Goal: Information Seeking & Learning: Learn about a topic

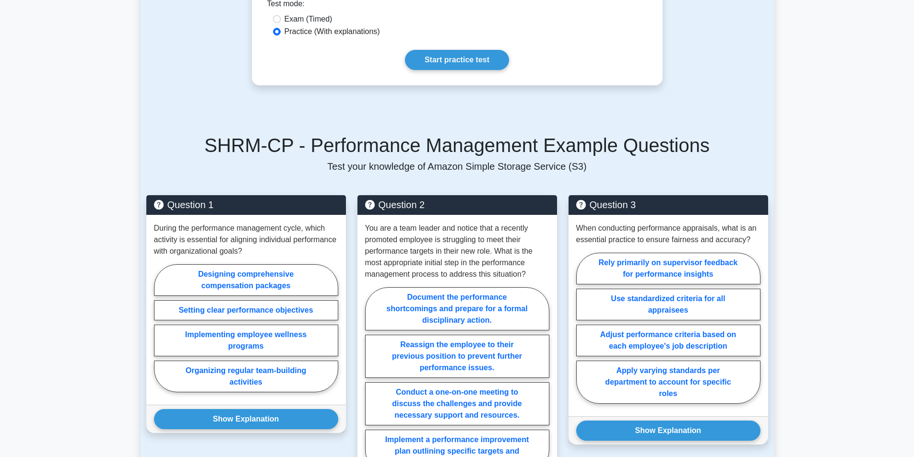
scroll to position [480, 0]
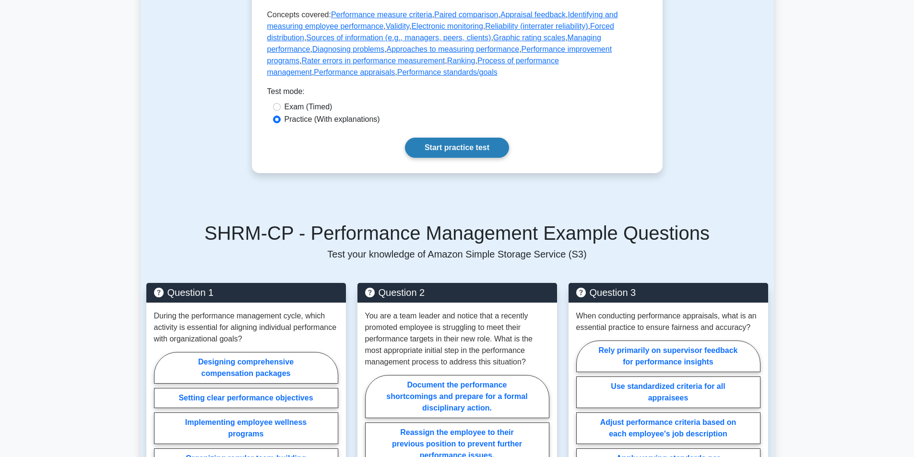
click at [473, 158] on link "Start practice test" at bounding box center [457, 148] width 104 height 20
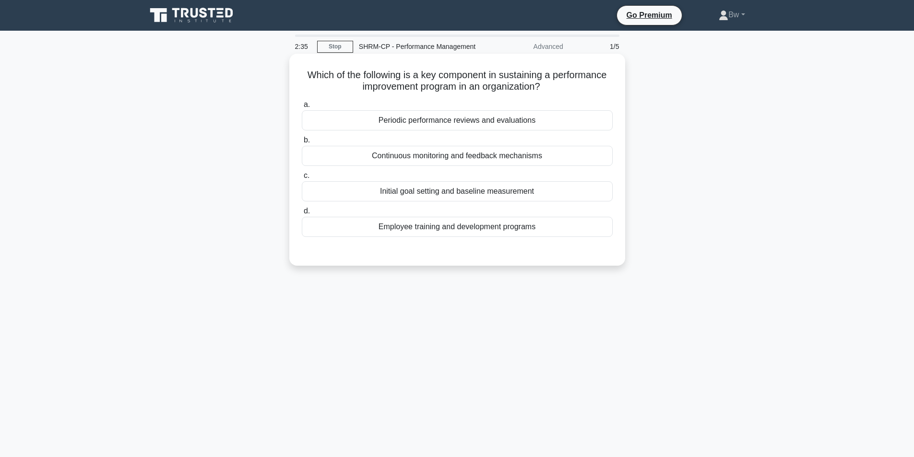
click at [506, 155] on div "Continuous monitoring and feedback mechanisms" at bounding box center [457, 156] width 311 height 20
click at [302, 143] on input "b. Continuous monitoring and feedback mechanisms" at bounding box center [302, 140] width 0 height 6
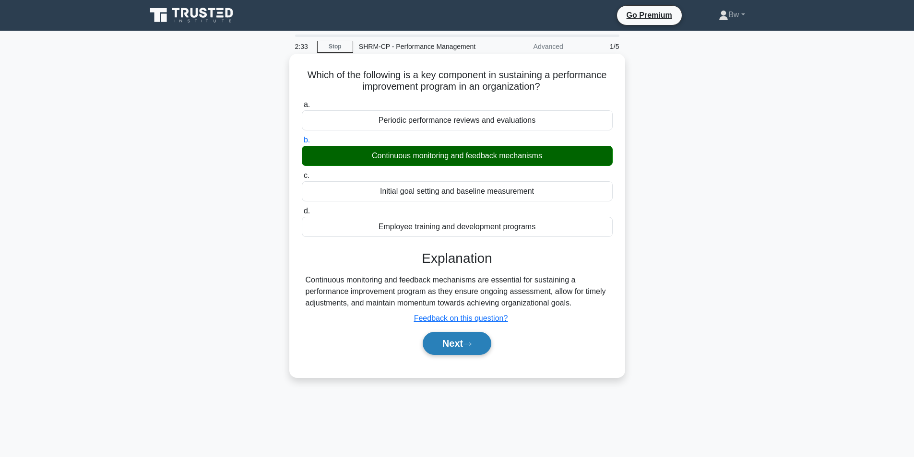
click at [458, 339] on button "Next" at bounding box center [457, 343] width 69 height 23
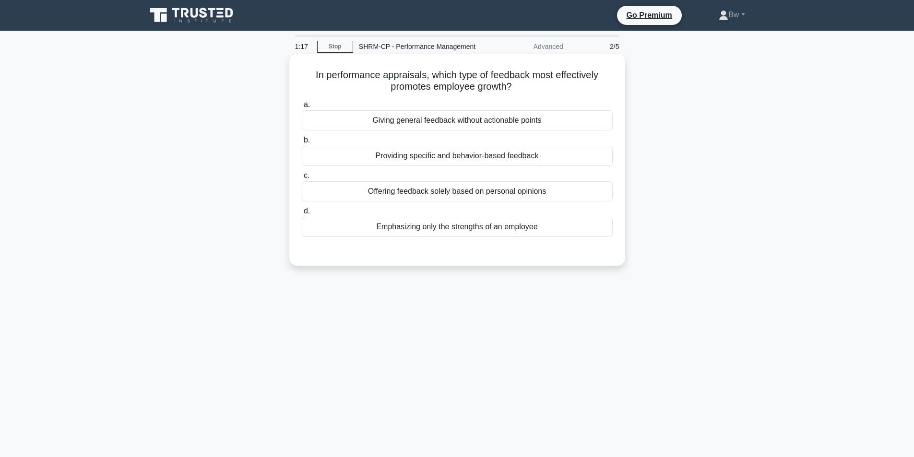
click at [510, 160] on div "Providing specific and behavior-based feedback" at bounding box center [457, 156] width 311 height 20
click at [302, 143] on input "b. Providing specific and behavior-based feedback" at bounding box center [302, 140] width 0 height 6
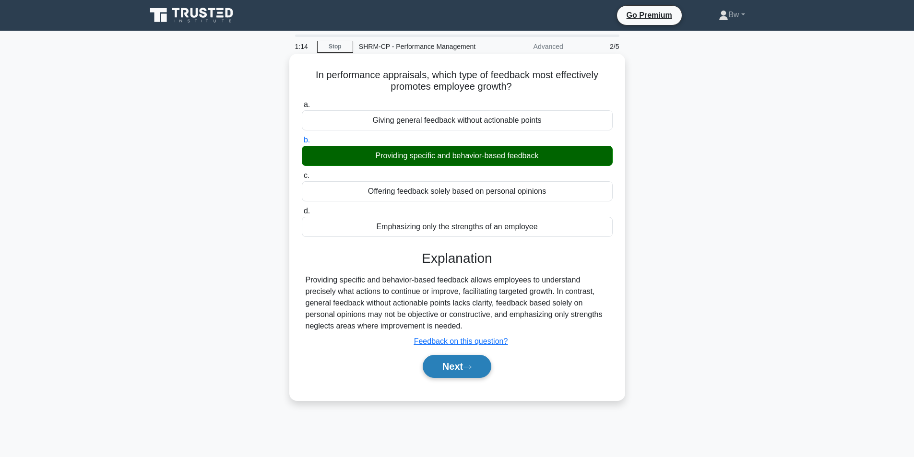
click at [455, 363] on button "Next" at bounding box center [457, 366] width 69 height 23
